Goal: Entertainment & Leisure: Consume media (video, audio)

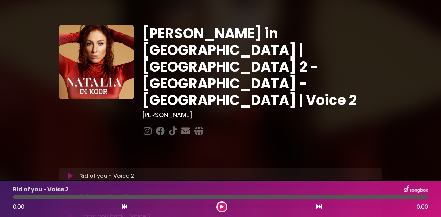
click at [219, 205] on button at bounding box center [221, 207] width 9 height 9
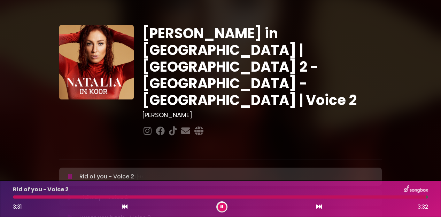
click at [68, 173] on icon at bounding box center [70, 176] width 5 height 7
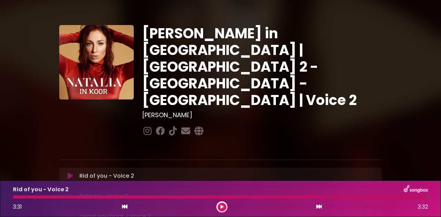
click at [69, 173] on icon at bounding box center [70, 176] width 5 height 7
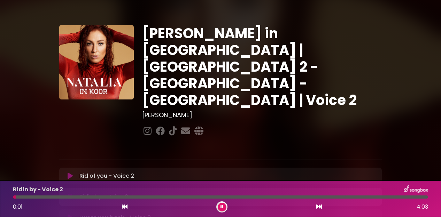
click at [70, 173] on icon at bounding box center [70, 176] width 5 height 7
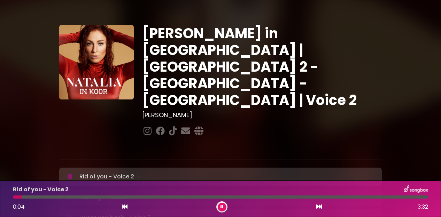
click at [29, 96] on div "Natalia in Koor | Antwerpen 2 - Brugge - Hasselt | Voice 2 Hans Primusz" at bounding box center [220, 213] width 397 height 411
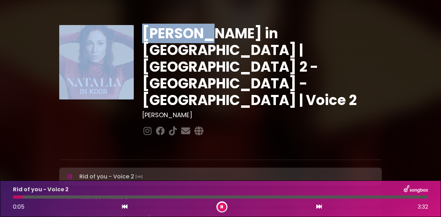
click at [29, 96] on div "Natalia in Koor | Antwerpen 2 - Brugge - Hasselt | Voice 2 Hans Primusz" at bounding box center [220, 213] width 397 height 411
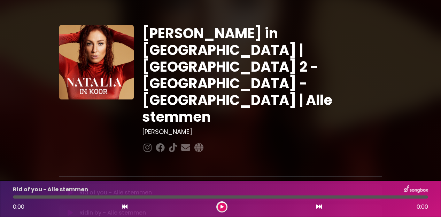
click at [69, 189] on icon at bounding box center [70, 192] width 5 height 7
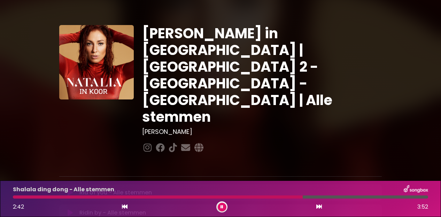
click at [276, 197] on div at bounding box center [157, 197] width 289 height 3
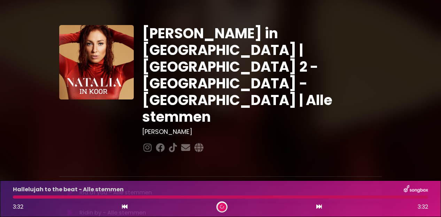
click at [182, 195] on div "Hallelujah to the beat - Alle stemmen 3:32 3:32" at bounding box center [220, 198] width 423 height 27
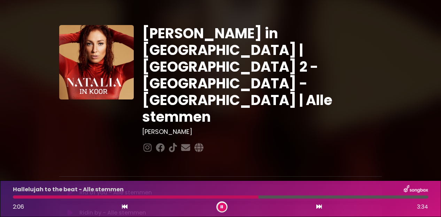
click at [193, 194] on div "Hallelujah to the beat - Alle stemmen 2:06 3:34" at bounding box center [220, 198] width 423 height 27
click at [195, 196] on div at bounding box center [137, 197] width 249 height 3
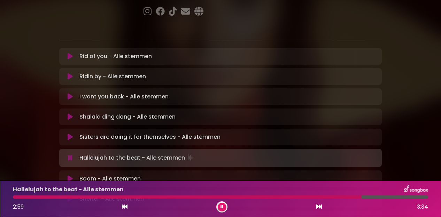
scroll to position [139, 0]
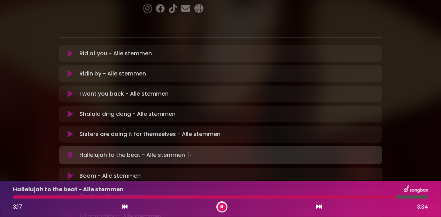
click at [219, 205] on button at bounding box center [221, 207] width 9 height 9
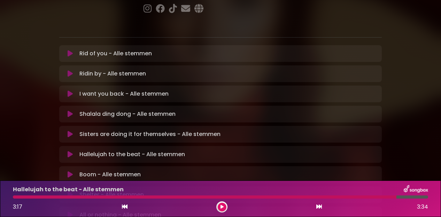
click at [69, 171] on icon at bounding box center [70, 174] width 5 height 7
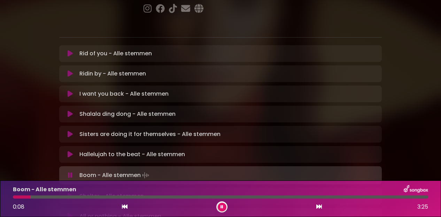
click at [49, 197] on div at bounding box center [220, 197] width 415 height 3
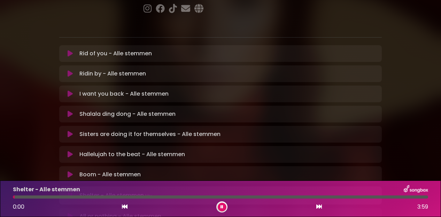
click at [93, 197] on div at bounding box center [220, 197] width 415 height 3
click at [73, 196] on div at bounding box center [57, 197] width 89 height 3
click at [63, 196] on div at bounding box center [45, 197] width 64 height 3
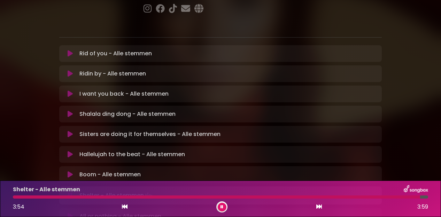
click at [72, 213] on button at bounding box center [69, 216] width 13 height 7
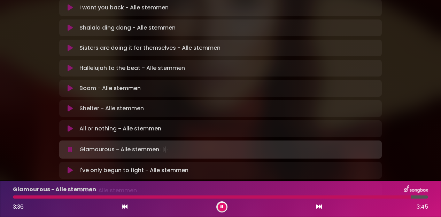
scroll to position [232, 0]
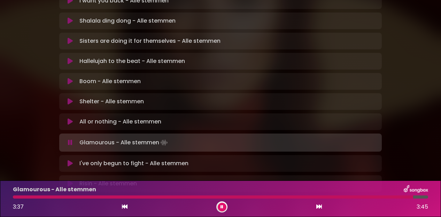
click at [68, 160] on icon at bounding box center [70, 163] width 5 height 7
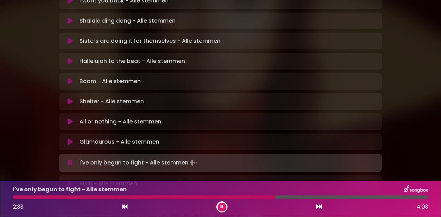
click at [224, 197] on div at bounding box center [144, 197] width 262 height 3
